Goal: Transaction & Acquisition: Purchase product/service

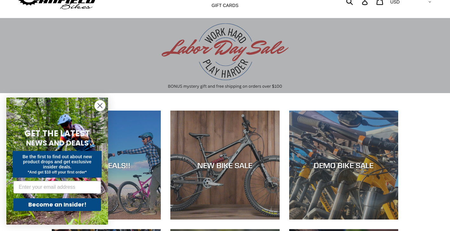
scroll to position [31, 0]
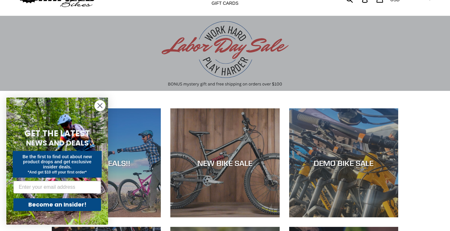
click at [99, 102] on circle "Close dialog" at bounding box center [100, 105] width 10 height 10
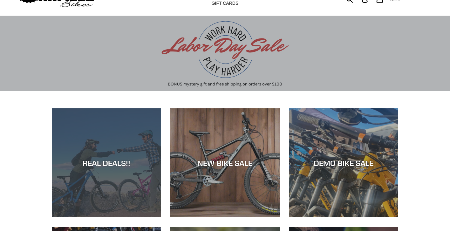
click at [100, 217] on div "REAL DEALS!!" at bounding box center [106, 217] width 109 height 0
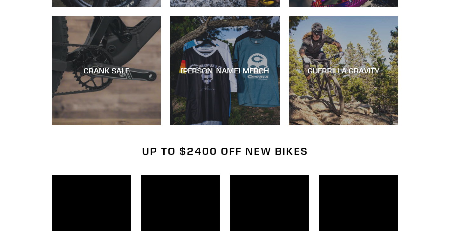
scroll to position [369, 0]
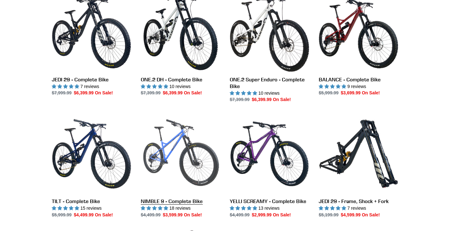
click at [173, 139] on link "NIMBLE 9 - Complete Bike" at bounding box center [180, 166] width 79 height 104
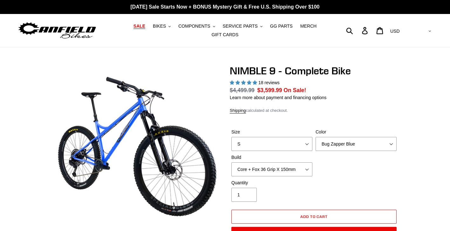
select select "highest-rating"
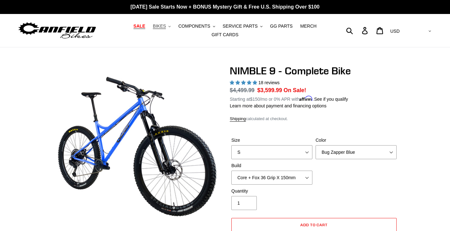
click at [166, 26] on span "BIKES" at bounding box center [159, 26] width 13 height 5
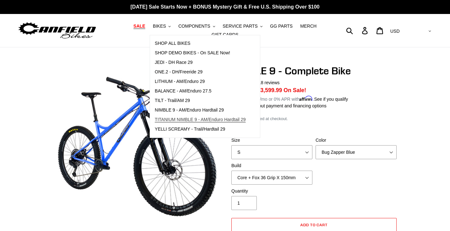
click at [204, 120] on span "TITANIUM NIMBLE 9 - AM/Enduro Hardtail 29" at bounding box center [200, 119] width 91 height 5
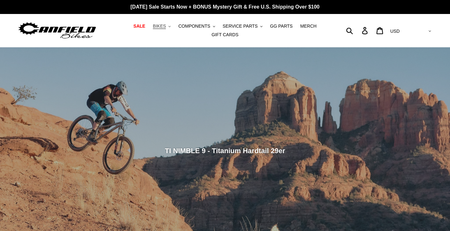
click at [166, 24] on span "BIKES" at bounding box center [159, 26] width 13 height 5
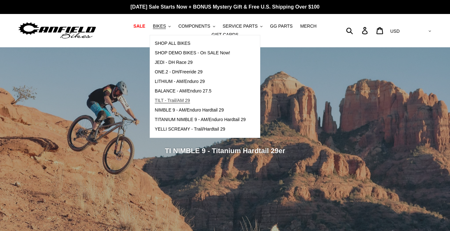
click at [170, 99] on span "TILT - Trail/AM 29" at bounding box center [172, 100] width 35 height 5
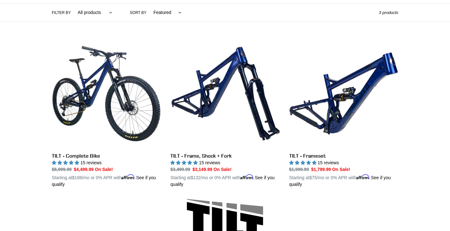
scroll to position [192, 0]
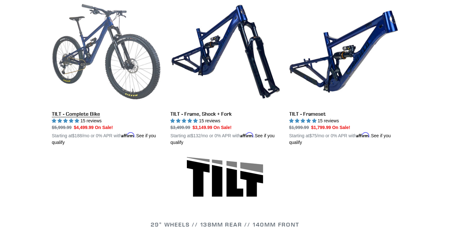
click at [83, 112] on link "TILT - Complete Bike" at bounding box center [106, 71] width 109 height 149
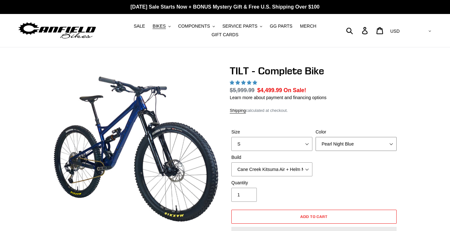
click at [342, 146] on select "Pearl Night Blue Stealth Silver Raw" at bounding box center [355, 144] width 81 height 14
select select "Raw"
click at [315, 137] on select "Pearl Night Blue Stealth Silver Raw" at bounding box center [355, 144] width 81 height 14
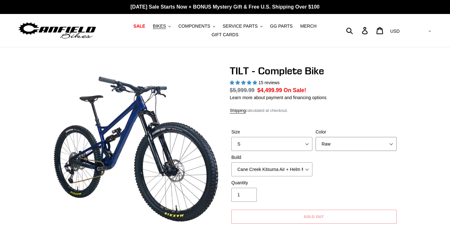
scroll to position [179, 0]
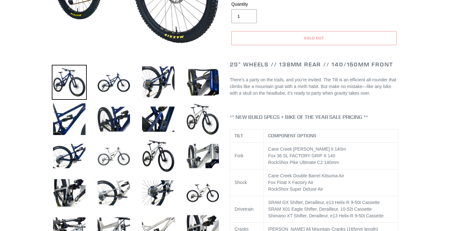
select select "highest-rating"
click at [113, 153] on img at bounding box center [113, 156] width 35 height 35
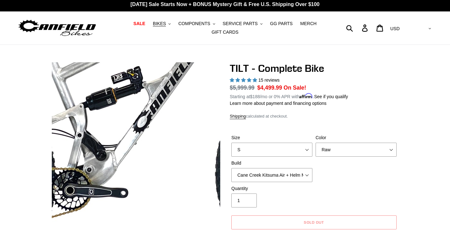
scroll to position [7, 0]
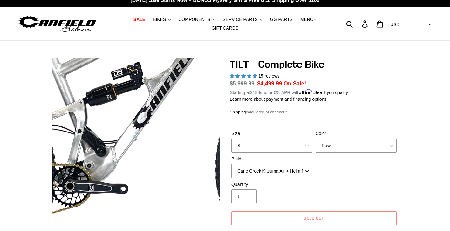
click at [135, 163] on img at bounding box center [139, 106] width 651 height 651
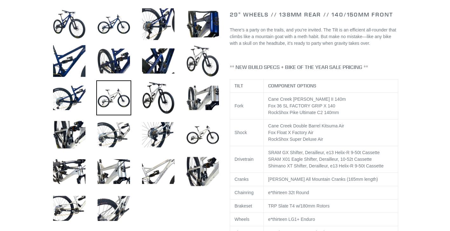
scroll to position [238, 0]
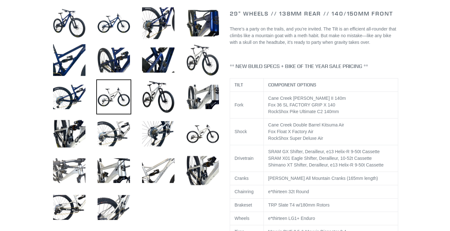
click at [72, 166] on img at bounding box center [69, 170] width 35 height 35
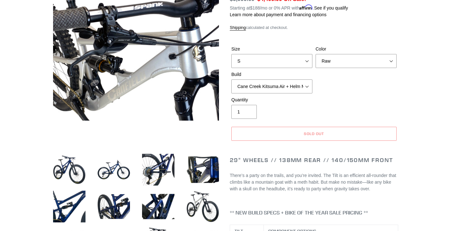
scroll to position [35, 0]
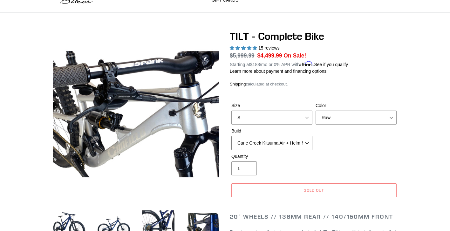
click at [294, 141] on select "Cane Creek Kitsuma Air + Helm MKII 140 + SRAM GX Cane Creek Kitsuma Air + Helm …" at bounding box center [271, 143] width 81 height 14
select select "RockShox SD ULT + Pike ULT 140 + Shimano XT"
click at [231, 136] on select "Cane Creek Kitsuma Air + Helm MKII 140 + SRAM GX Cane Creek Kitsuma Air + Helm …" at bounding box center [271, 143] width 81 height 14
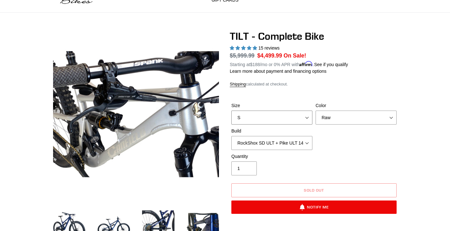
click at [308, 117] on select "S M L" at bounding box center [271, 118] width 81 height 14
select select "L"
click at [231, 111] on select "S M L" at bounding box center [271, 118] width 81 height 14
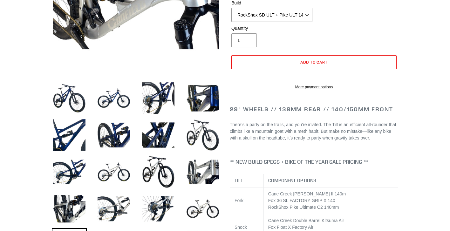
scroll to position [164, 0]
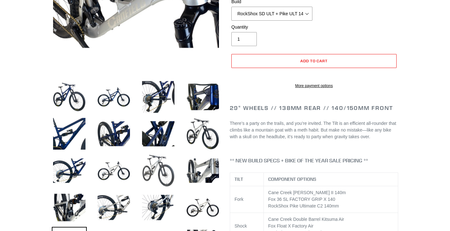
click at [161, 167] on img at bounding box center [158, 170] width 35 height 35
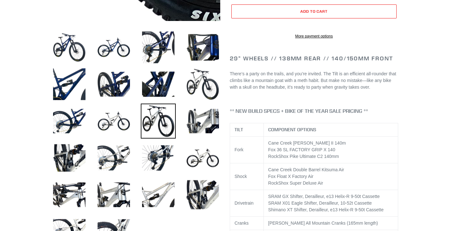
scroll to position [257, 0]
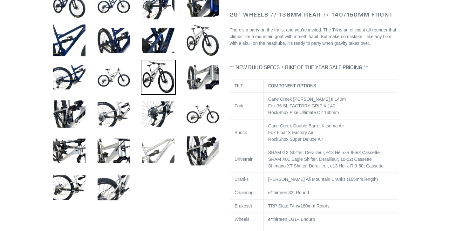
click at [154, 156] on img at bounding box center [158, 150] width 35 height 35
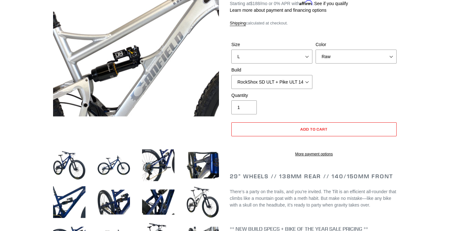
scroll to position [0, 0]
